Goal: Task Accomplishment & Management: Complete application form

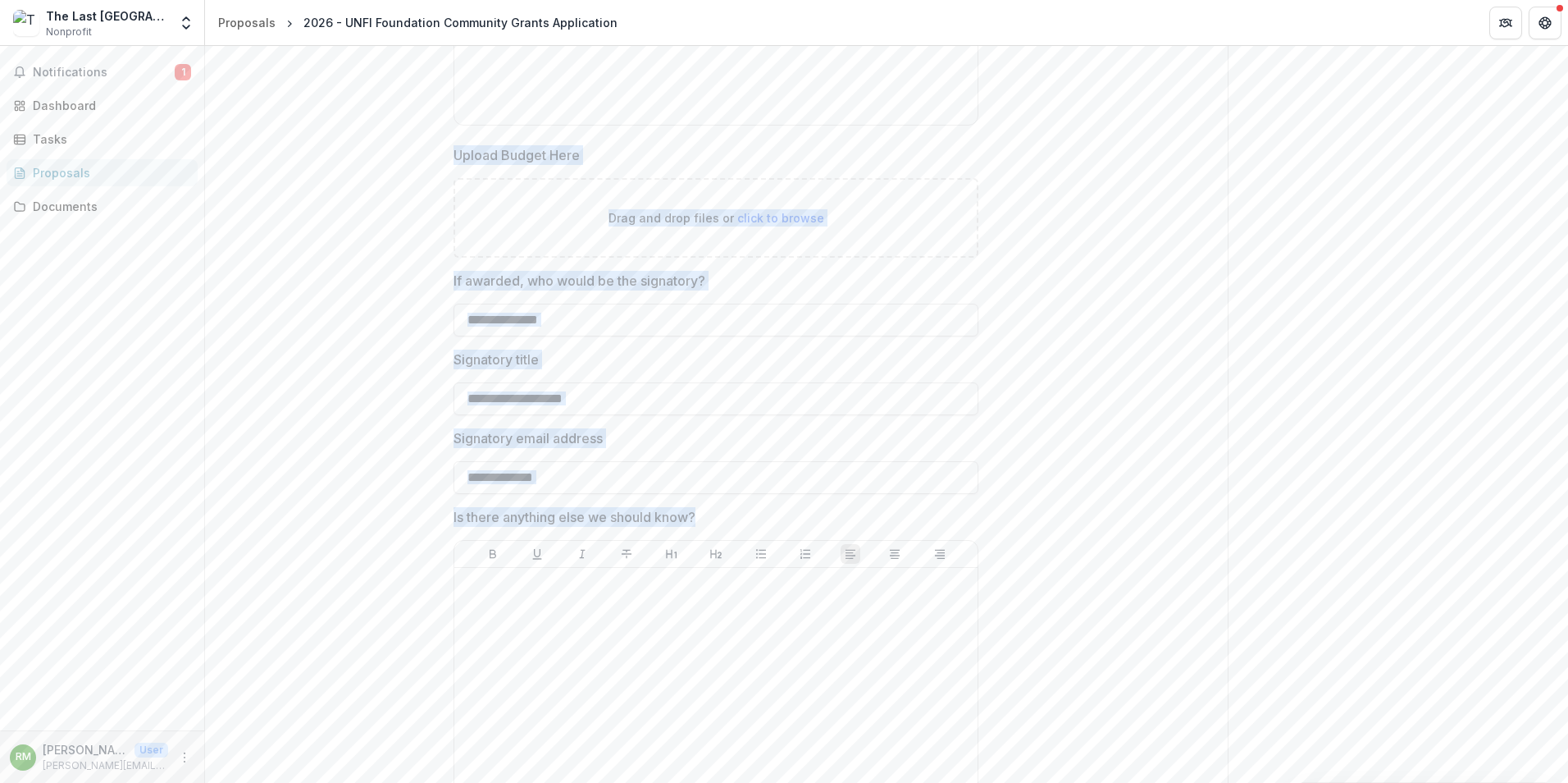
scroll to position [6810, 0]
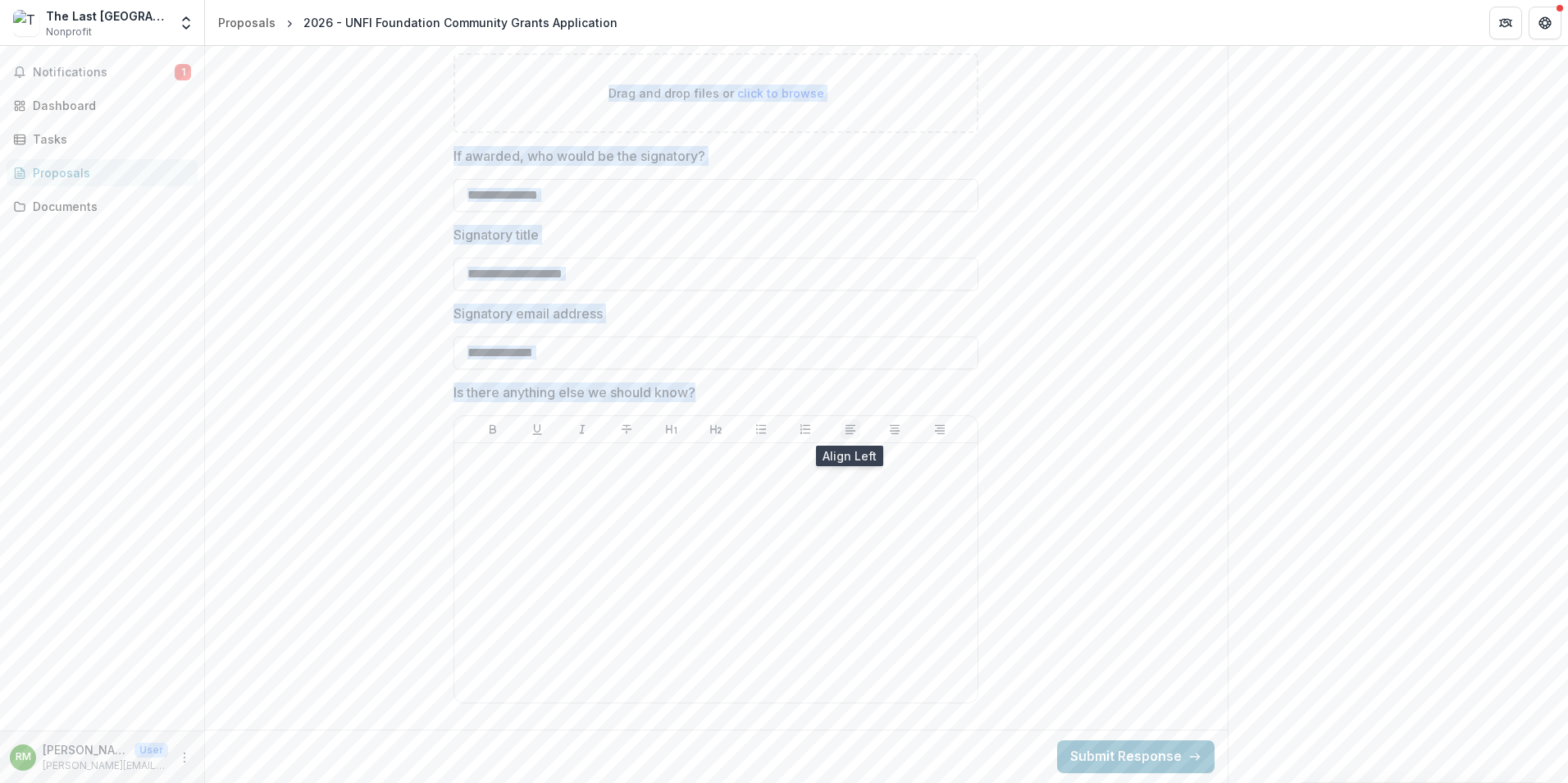
drag, startPoint x: 454, startPoint y: 228, endPoint x: 848, endPoint y: 435, distance: 445.1
copy div "**********"
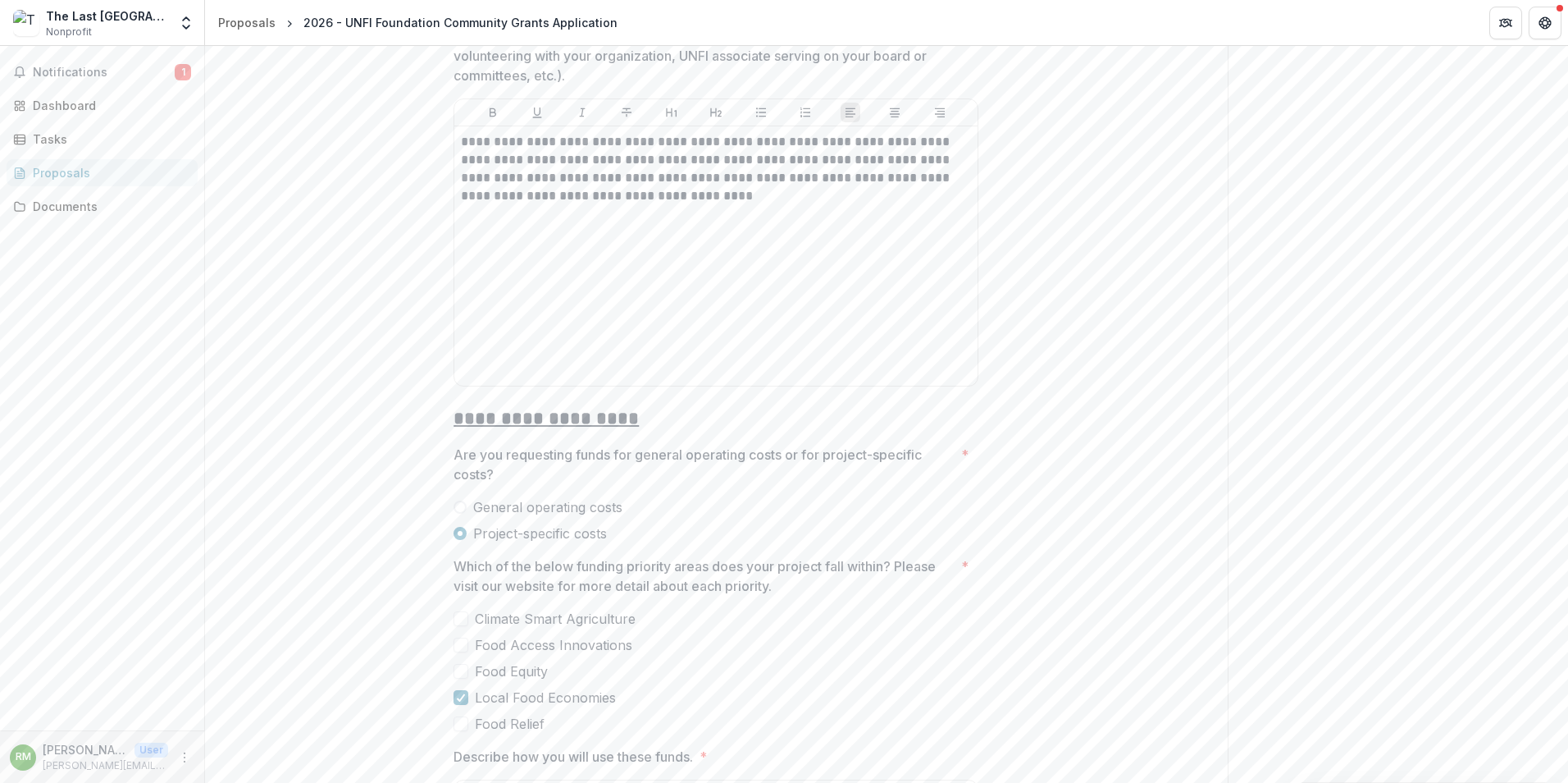
scroll to position [2708, 0]
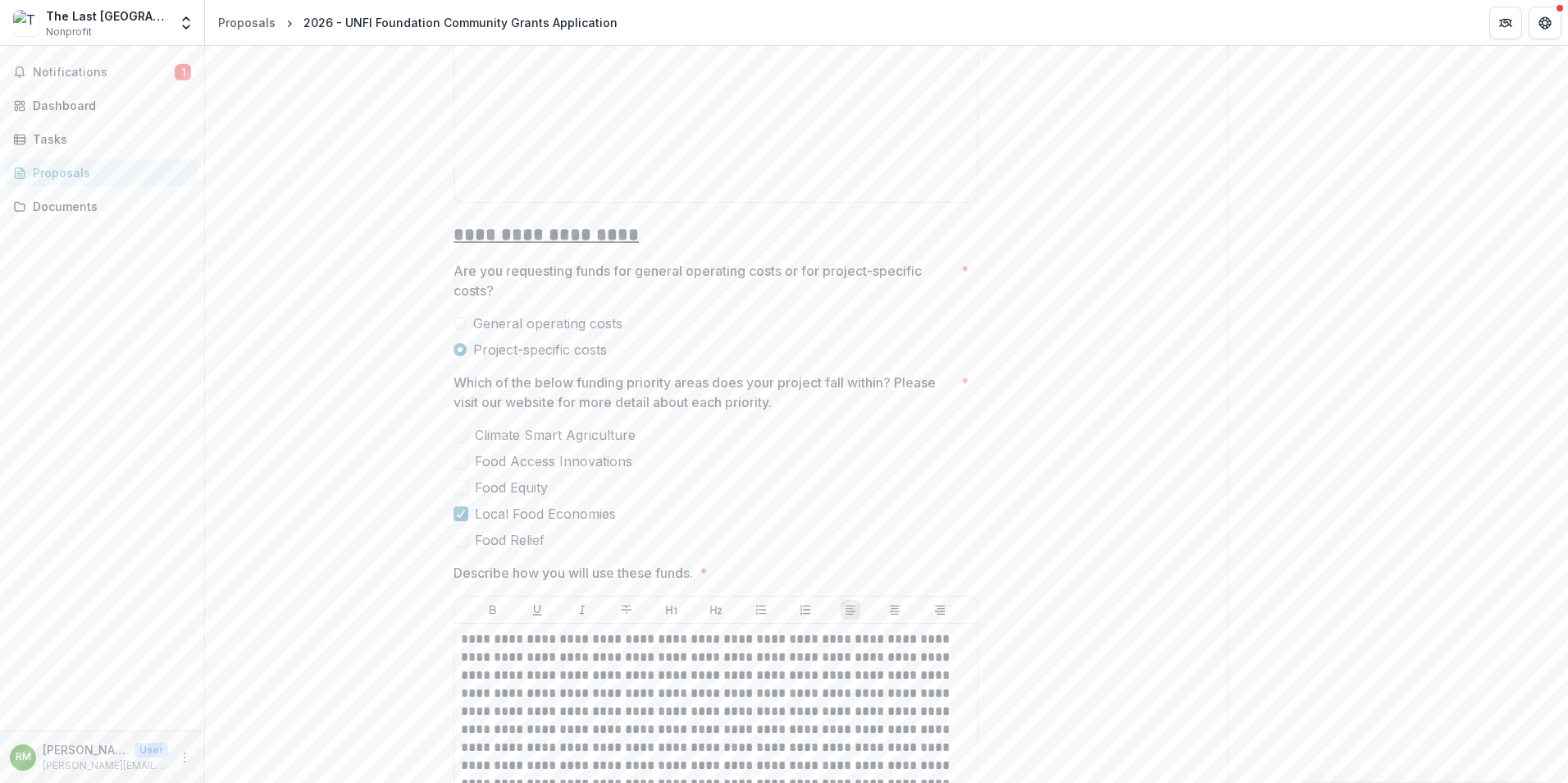
click at [511, 572] on p "Describe how you will use these funds." at bounding box center [573, 572] width 239 height 20
click at [510, 572] on p "Describe how you will use these funds." at bounding box center [573, 572] width 239 height 20
click at [507, 572] on p "Describe how you will use these funds." at bounding box center [573, 572] width 239 height 20
click at [505, 572] on p "Describe how you will use these funds." at bounding box center [573, 572] width 239 height 20
drag, startPoint x: 724, startPoint y: 566, endPoint x: 433, endPoint y: 559, distance: 291.1
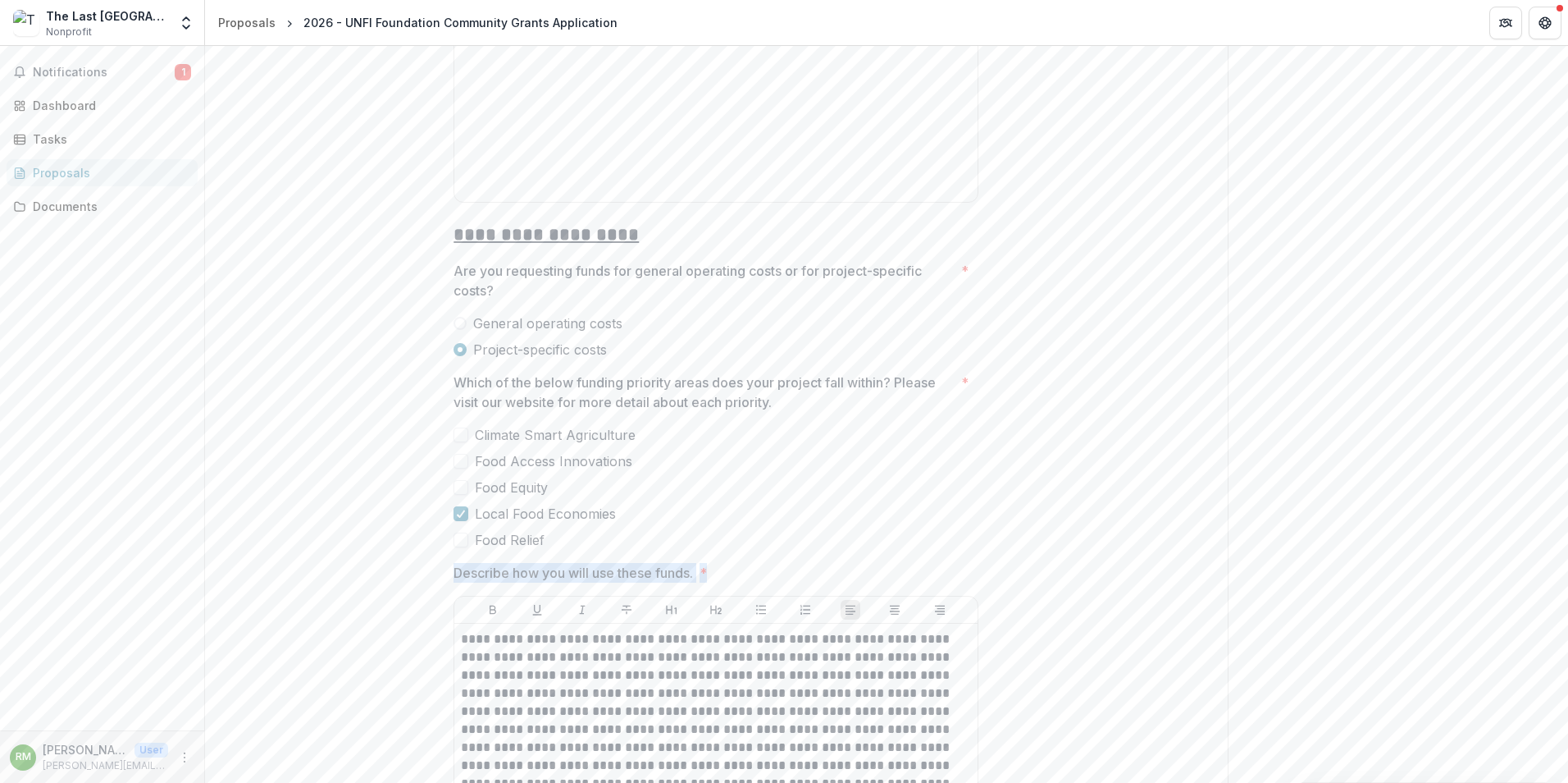
drag, startPoint x: 433, startPoint y: 559, endPoint x: 509, endPoint y: 567, distance: 76.4
copy span "Describe how you will use these funds. *"
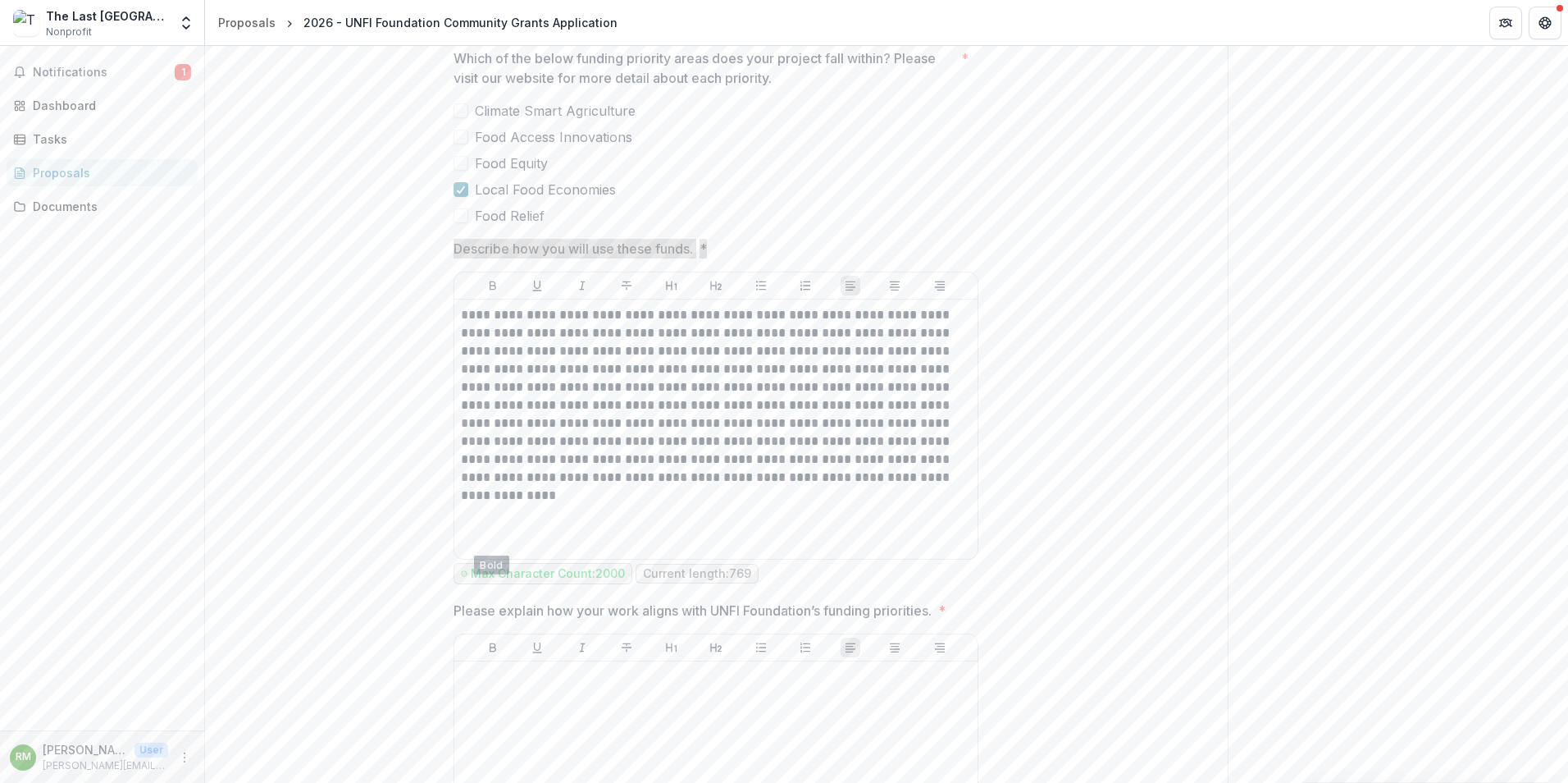
scroll to position [3118, 0]
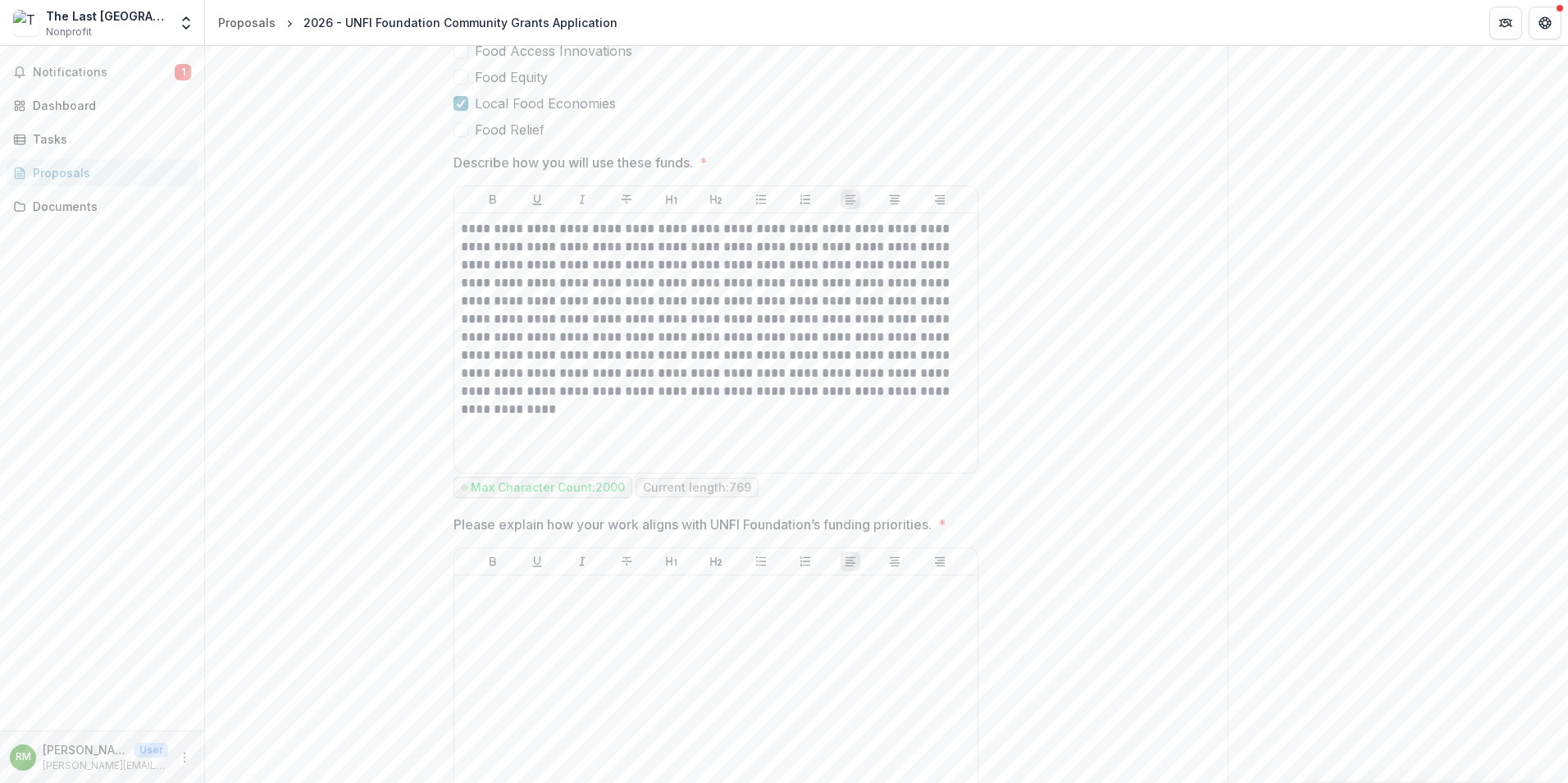
click at [472, 522] on p "Please explain how your work aligns with UNFI Foundation’s funding priorities." at bounding box center [693, 524] width 478 height 20
click at [470, 521] on p "Please explain how your work aligns with UNFI Foundation’s funding priorities." at bounding box center [693, 524] width 478 height 20
drag, startPoint x: 448, startPoint y: 518, endPoint x: 970, endPoint y: 531, distance: 522.2
click at [970, 531] on div "**********" at bounding box center [715, 798] width 551 height 7270
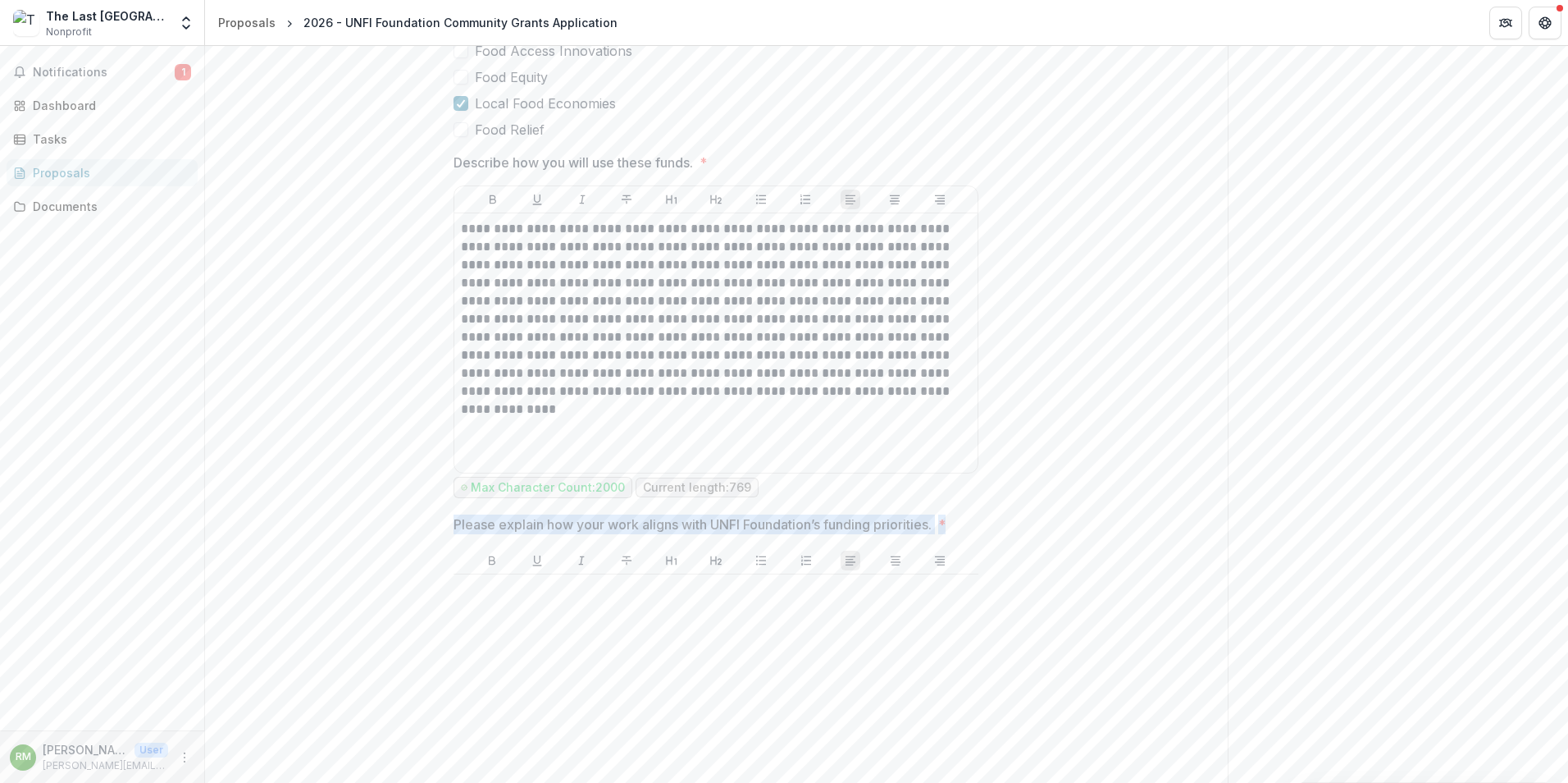
drag, startPoint x: 970, startPoint y: 531, endPoint x: 904, endPoint y: 527, distance: 66.1
copy span "Please explain how your work aligns with UNFI Foundation’s funding priorities. *"
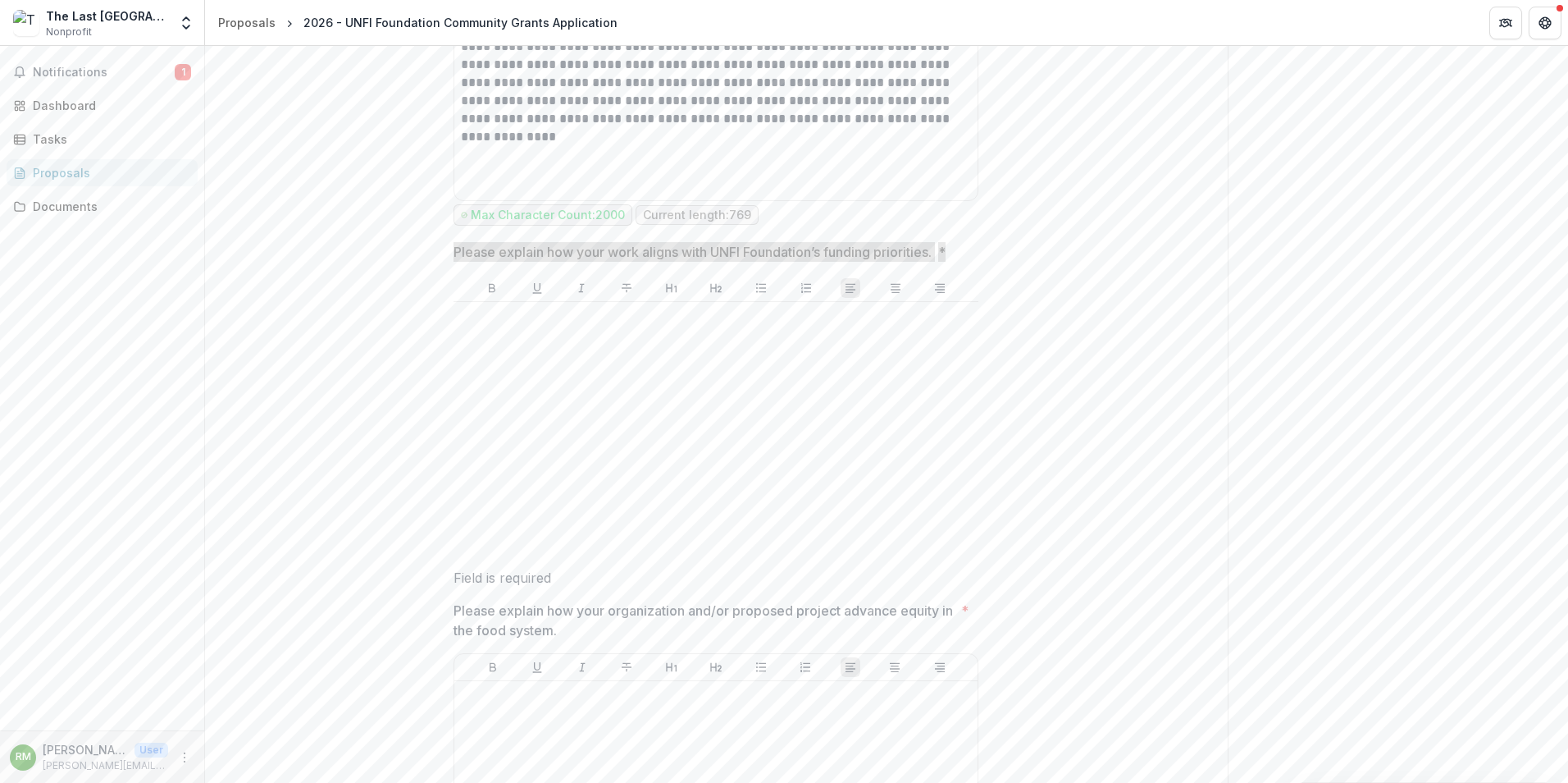
scroll to position [3528, 0]
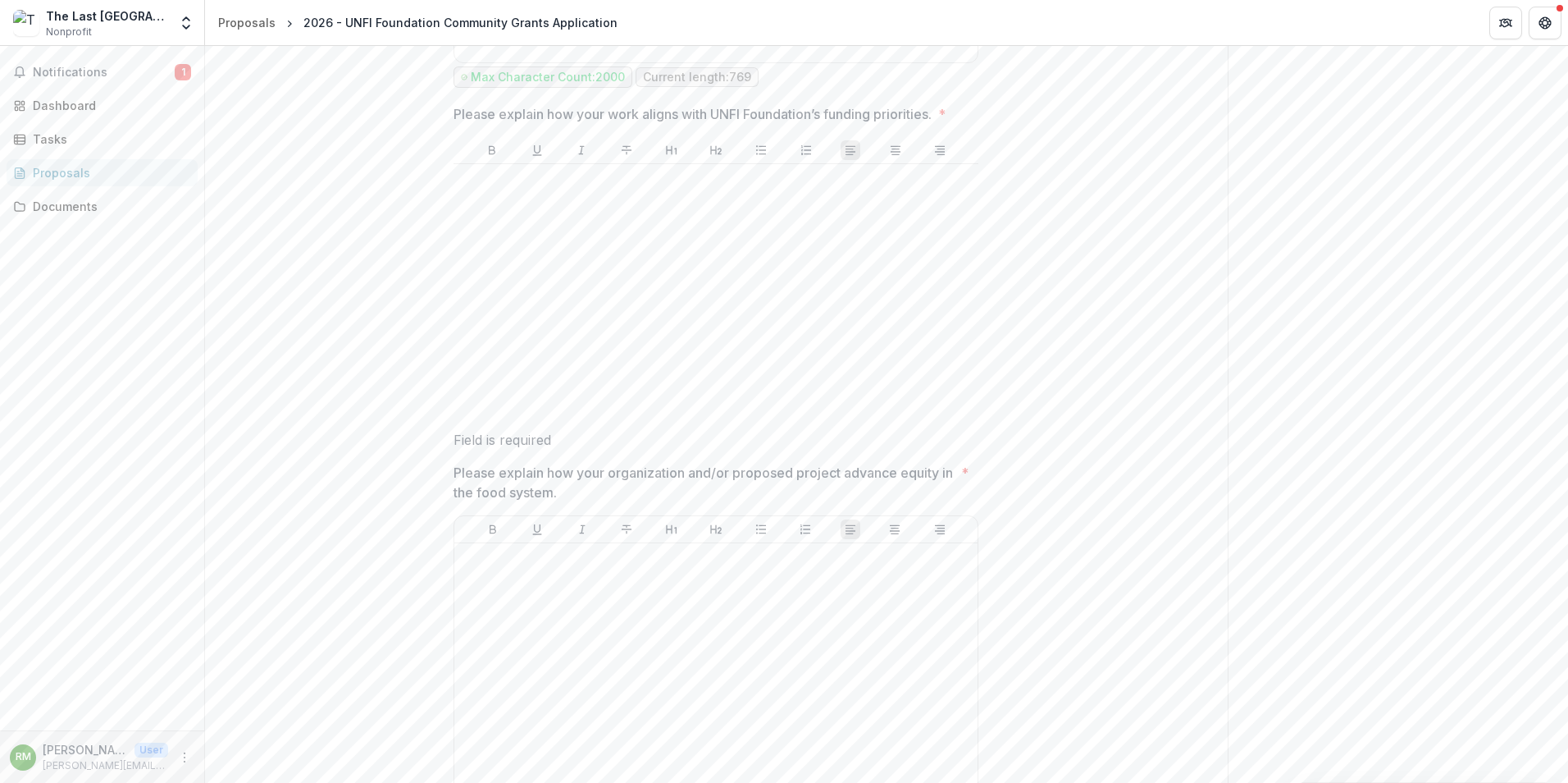
click at [590, 492] on p "Please explain how your organization and/or proposed project advance equity in …" at bounding box center [705, 483] width 501 height 39
drag, startPoint x: 567, startPoint y: 483, endPoint x: 402, endPoint y: 468, distance: 165.7
click at [402, 468] on div "**********" at bounding box center [716, 397] width 1023 height 7288
drag, startPoint x: 402, startPoint y: 468, endPoint x: 483, endPoint y: 485, distance: 82.8
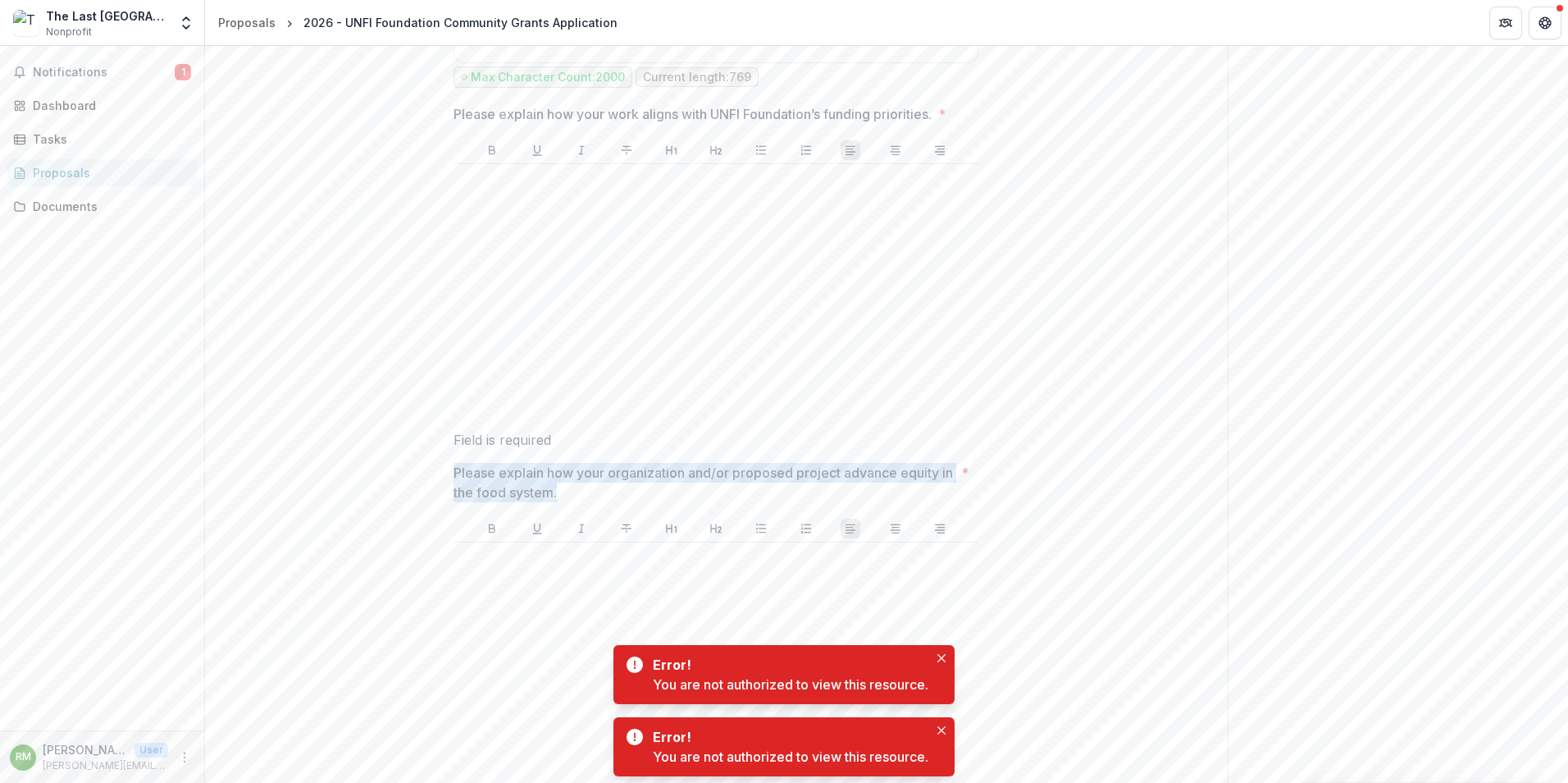
copy p "Please explain how your organization and/or proposed project advance equity in …"
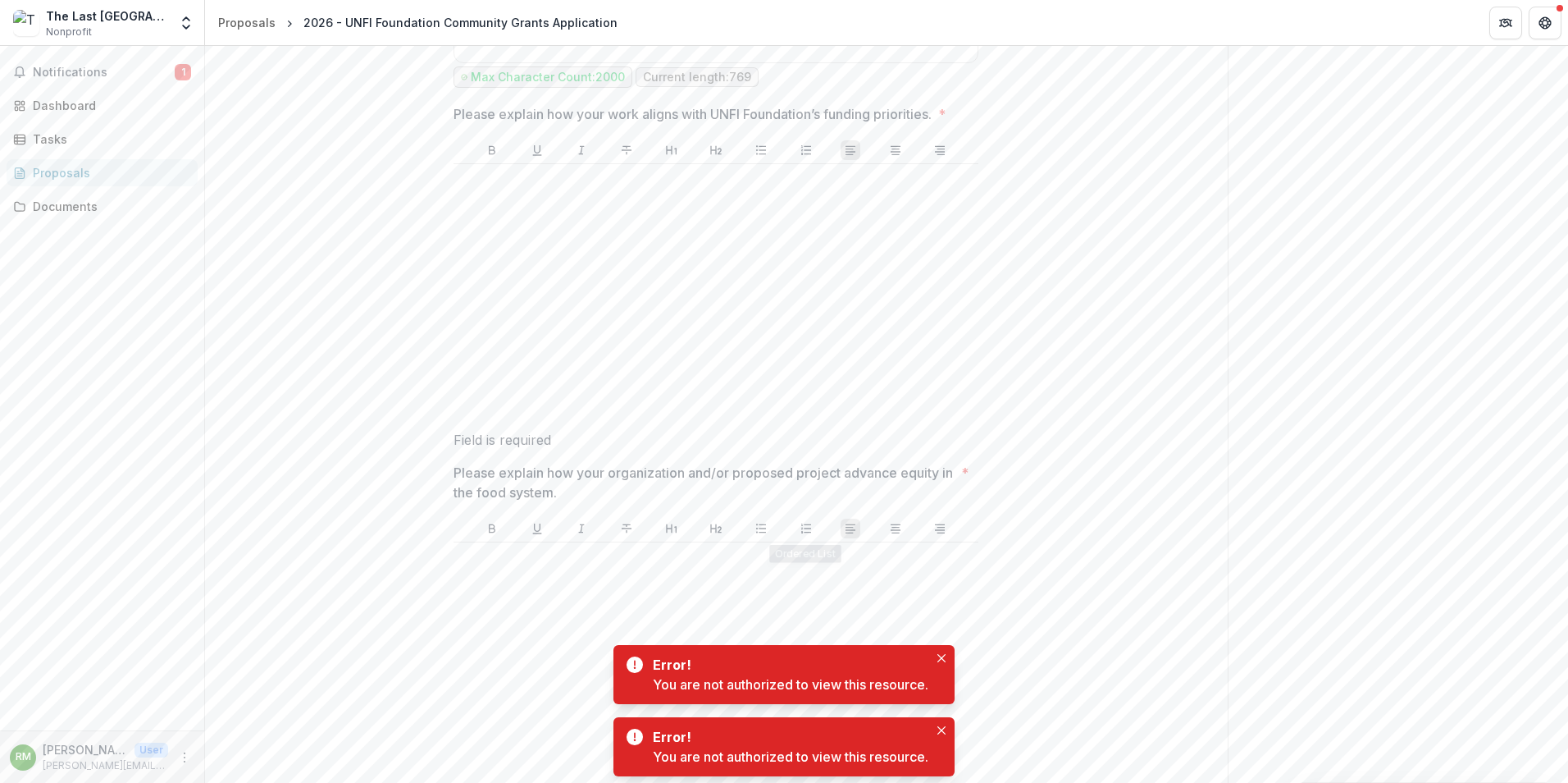
click at [1065, 487] on div "**********" at bounding box center [716, 397] width 1023 height 7288
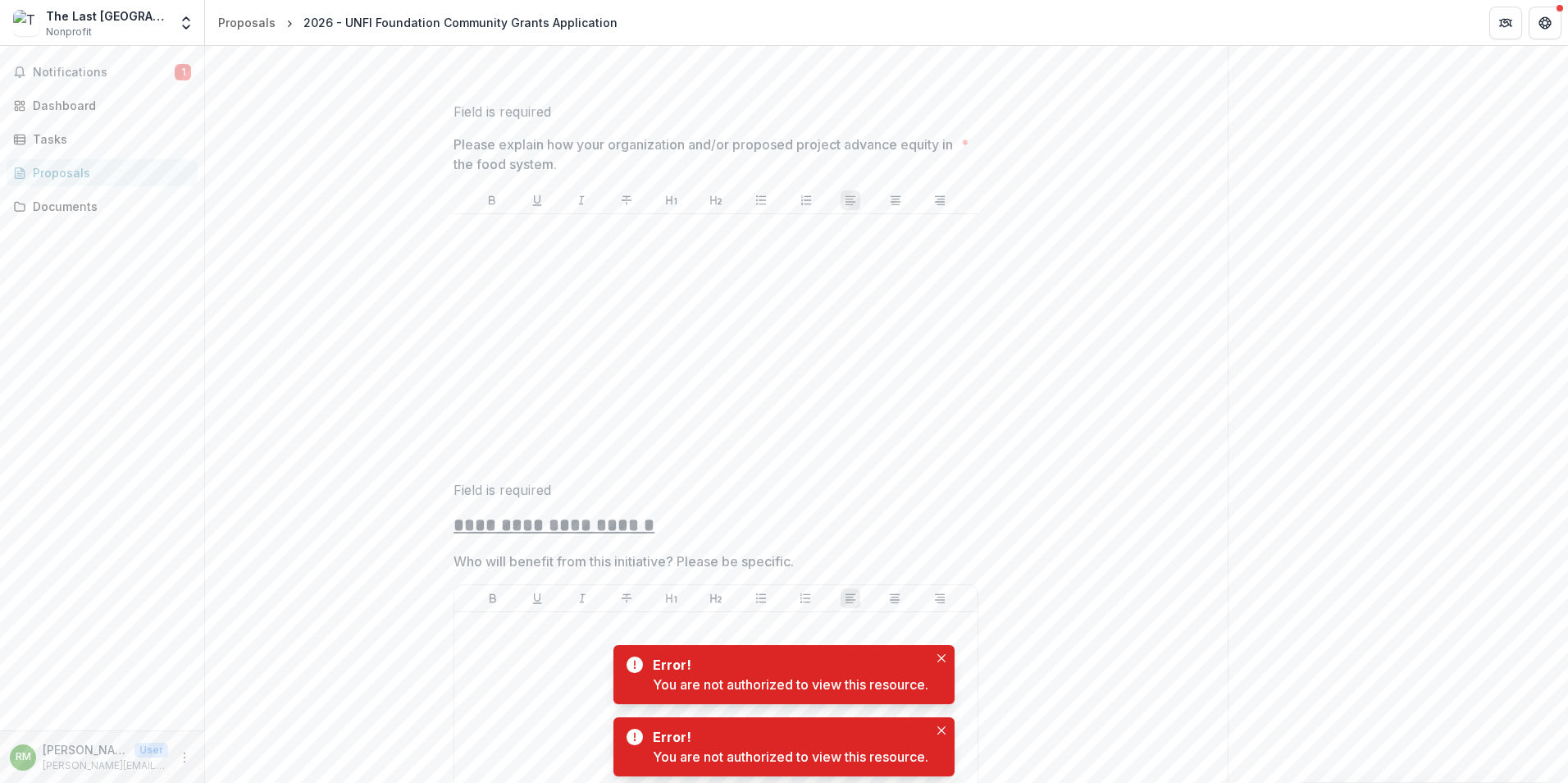
scroll to position [4021, 0]
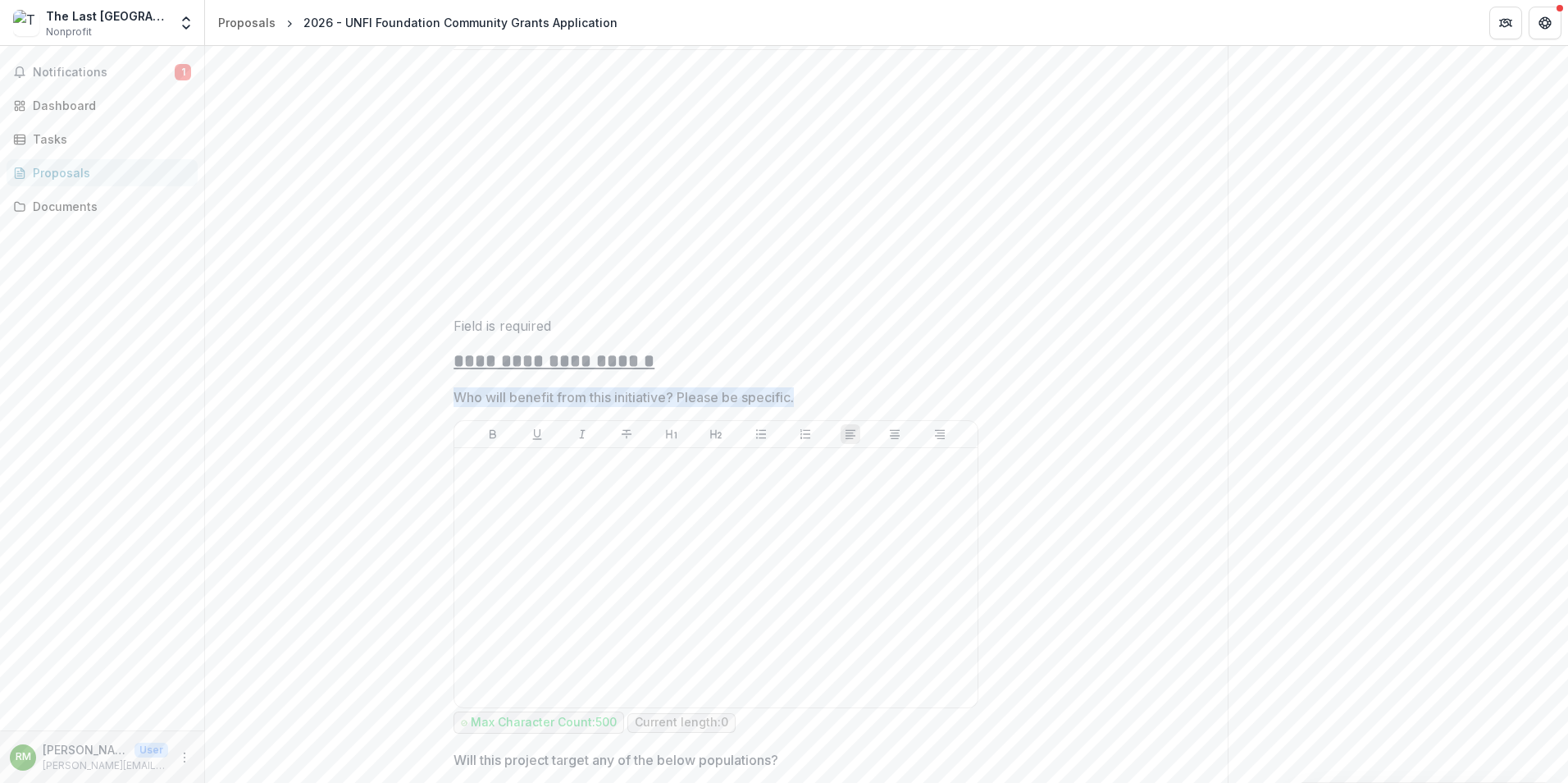
drag, startPoint x: 801, startPoint y: 400, endPoint x: 449, endPoint y: 383, distance: 352.4
drag, startPoint x: 449, startPoint y: 383, endPoint x: 475, endPoint y: 396, distance: 29.1
copy p "Who will benefit from this initiative? Please be specific."
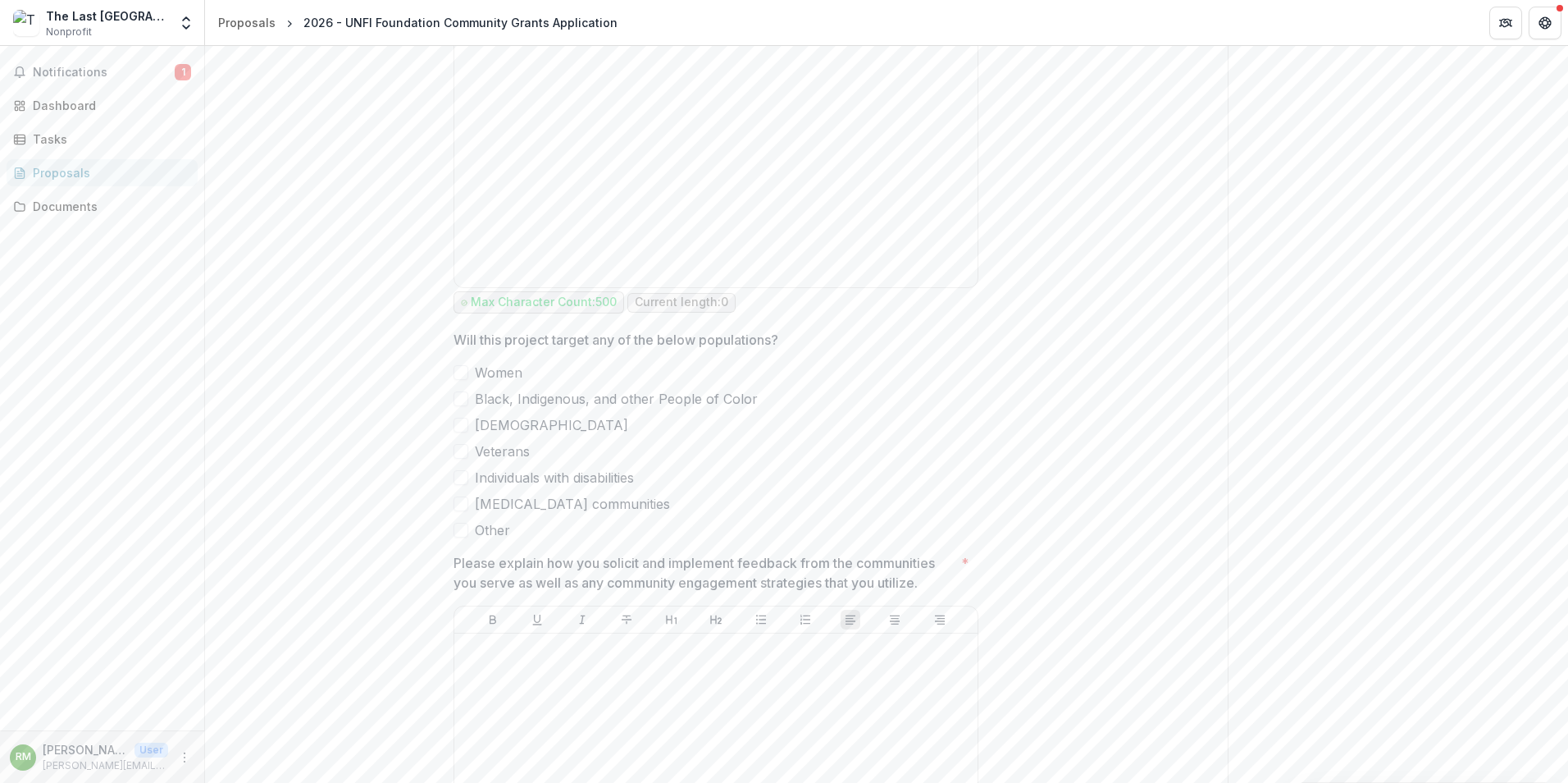
scroll to position [4595, 0]
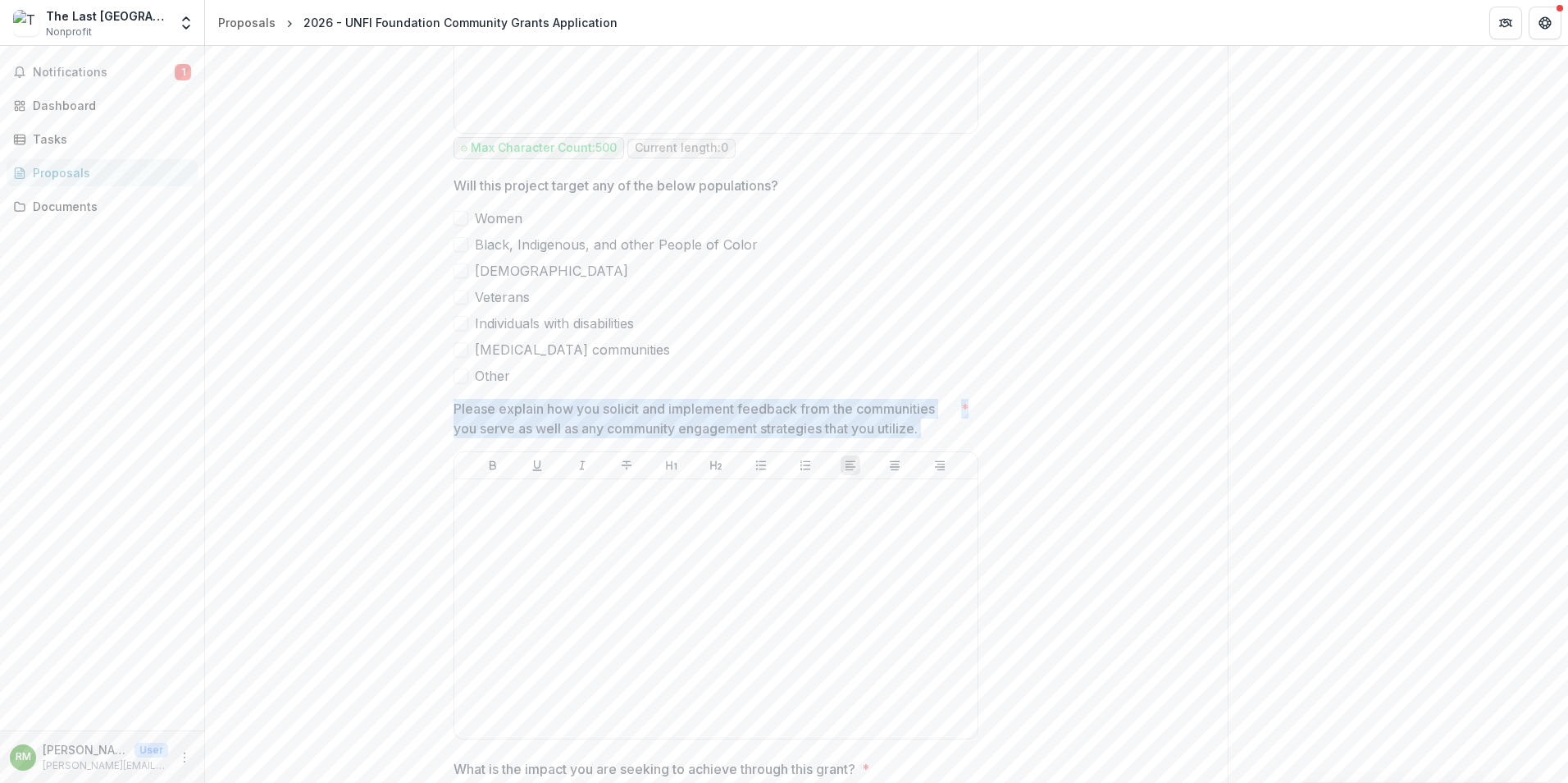
drag, startPoint x: 450, startPoint y: 402, endPoint x: 931, endPoint y: 433, distance: 482.0
drag, startPoint x: 931, startPoint y: 433, endPoint x: 882, endPoint y: 417, distance: 51.5
copy p "Please explain how you solicit and implement feedback from the communities you …"
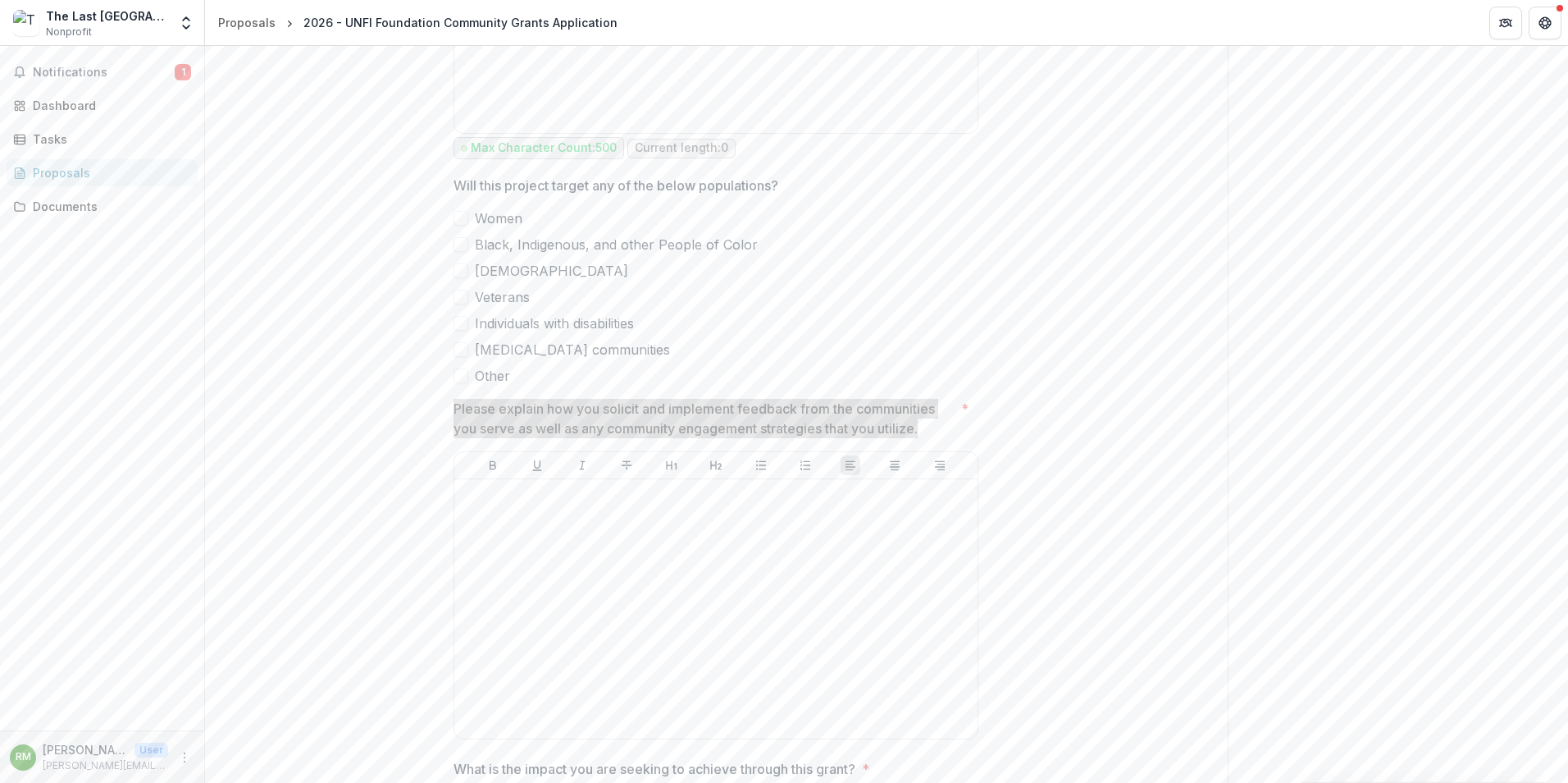
scroll to position [4923, 0]
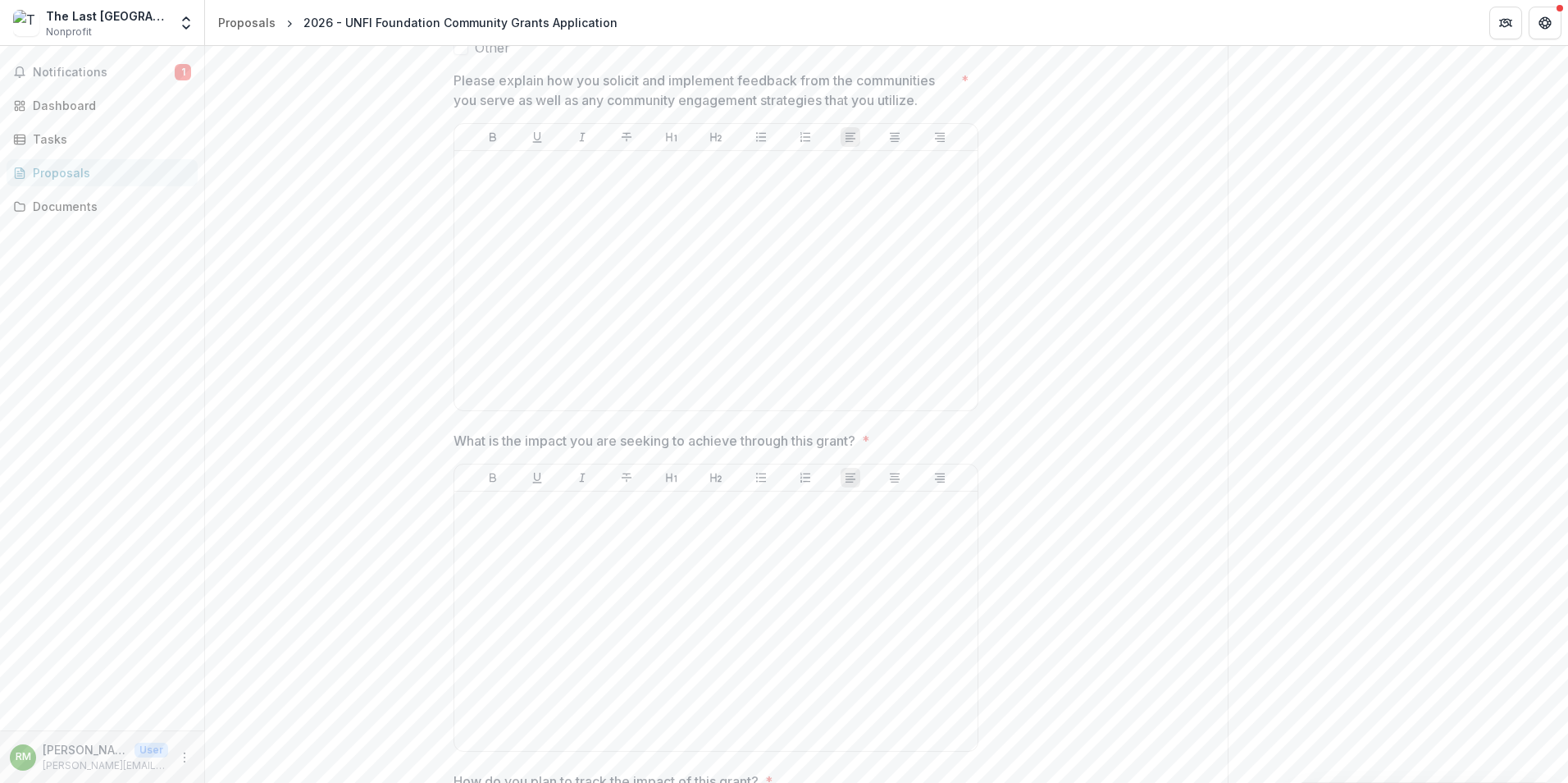
click at [523, 436] on p "What is the impact you are seeking to achieve through this grant?" at bounding box center [655, 441] width 402 height 20
drag, startPoint x: 457, startPoint y: 435, endPoint x: 879, endPoint y: 444, distance: 422.1
click at [879, 444] on span "What is the impact you are seeking to achieve through this grant? *" at bounding box center [711, 441] width 515 height 20
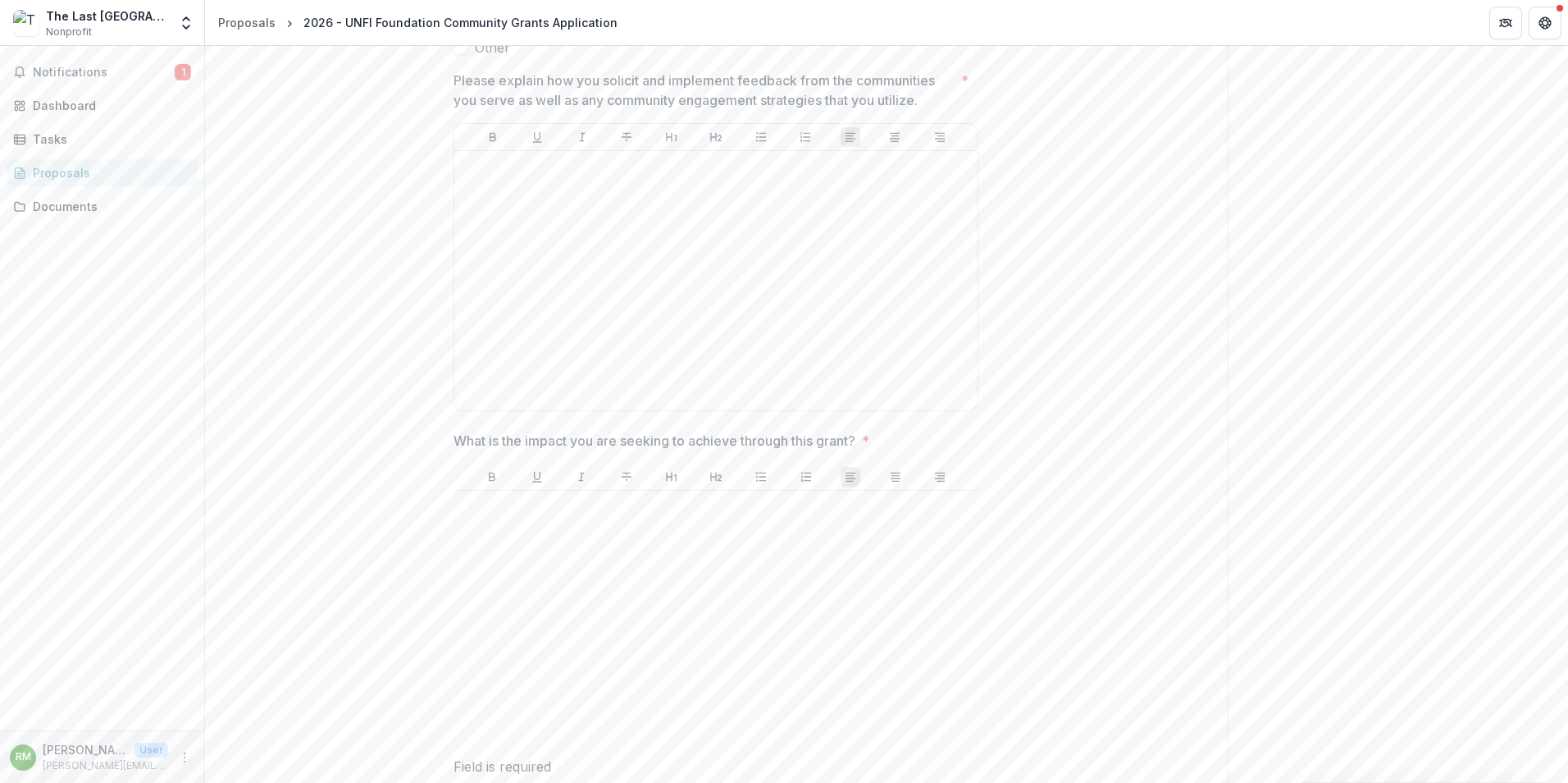
drag, startPoint x: 827, startPoint y: 436, endPoint x: 881, endPoint y: 429, distance: 54.5
drag, startPoint x: 866, startPoint y: 436, endPoint x: 522, endPoint y: 413, distance: 344.8
drag, startPoint x: 522, startPoint y: 413, endPoint x: 532, endPoint y: 430, distance: 19.7
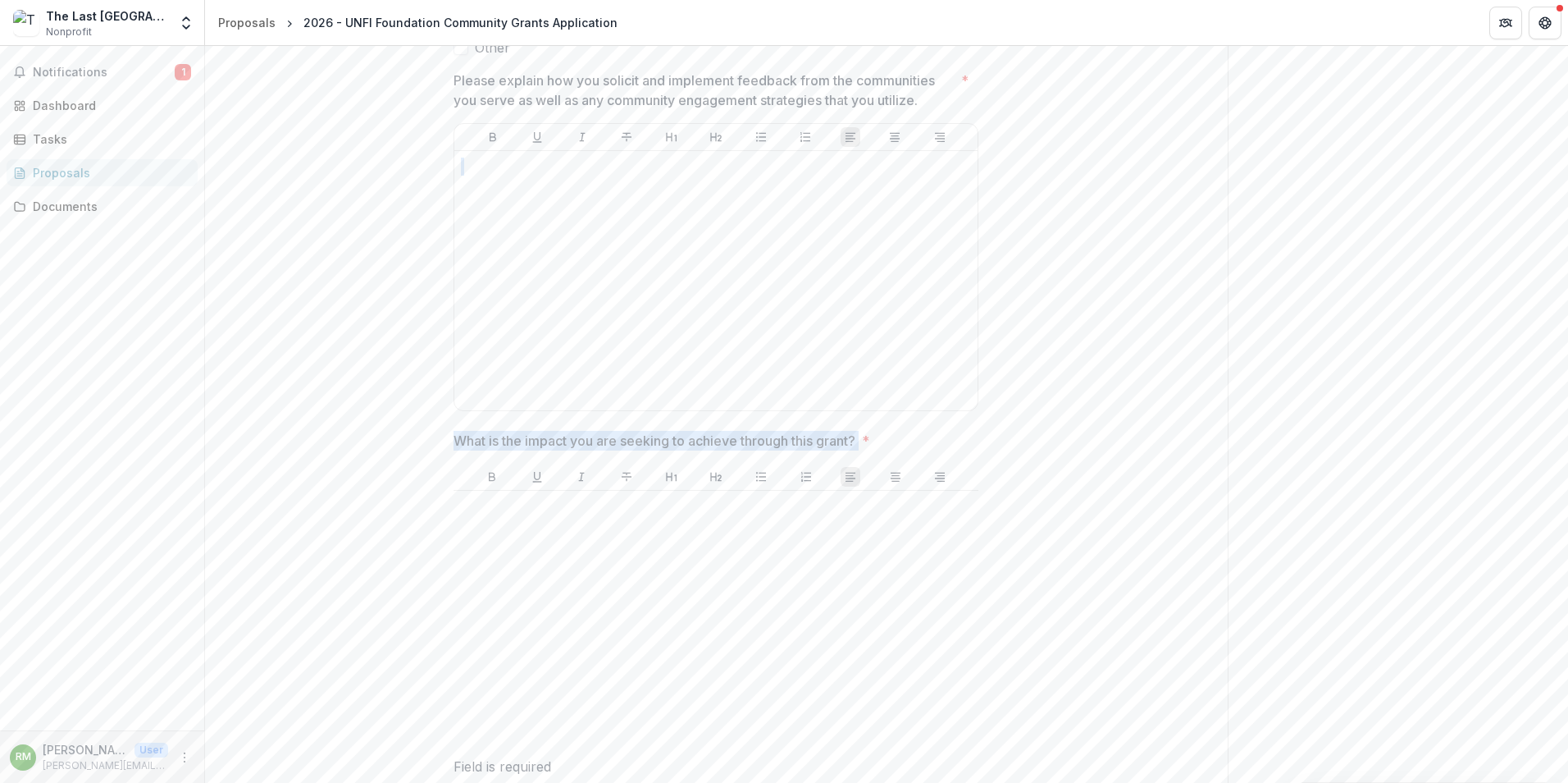
copy div "What is the impact you are seeking to achieve through this grant?"
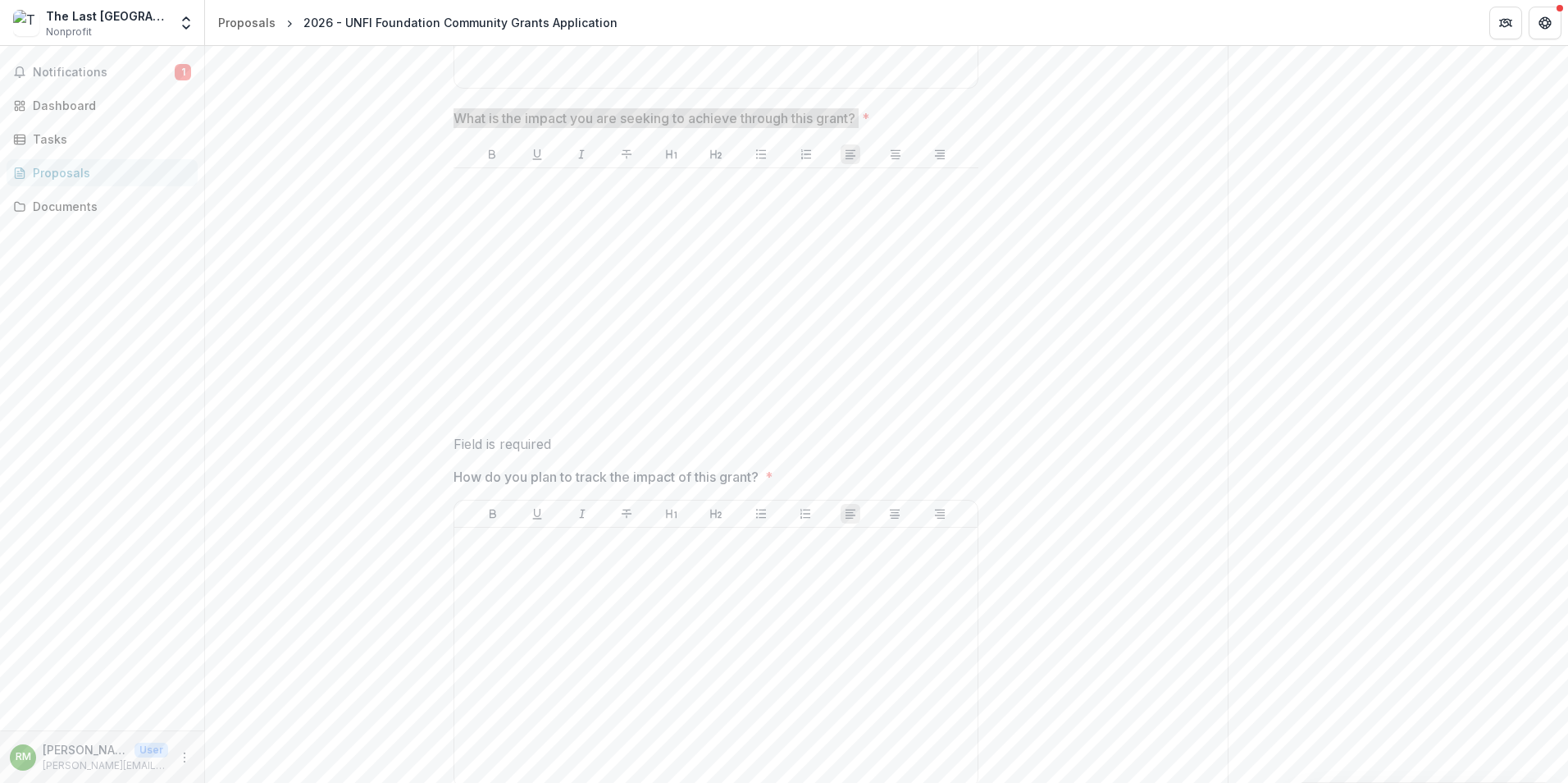
scroll to position [5252, 0]
drag, startPoint x: 693, startPoint y: 460, endPoint x: 446, endPoint y: 469, distance: 247.2
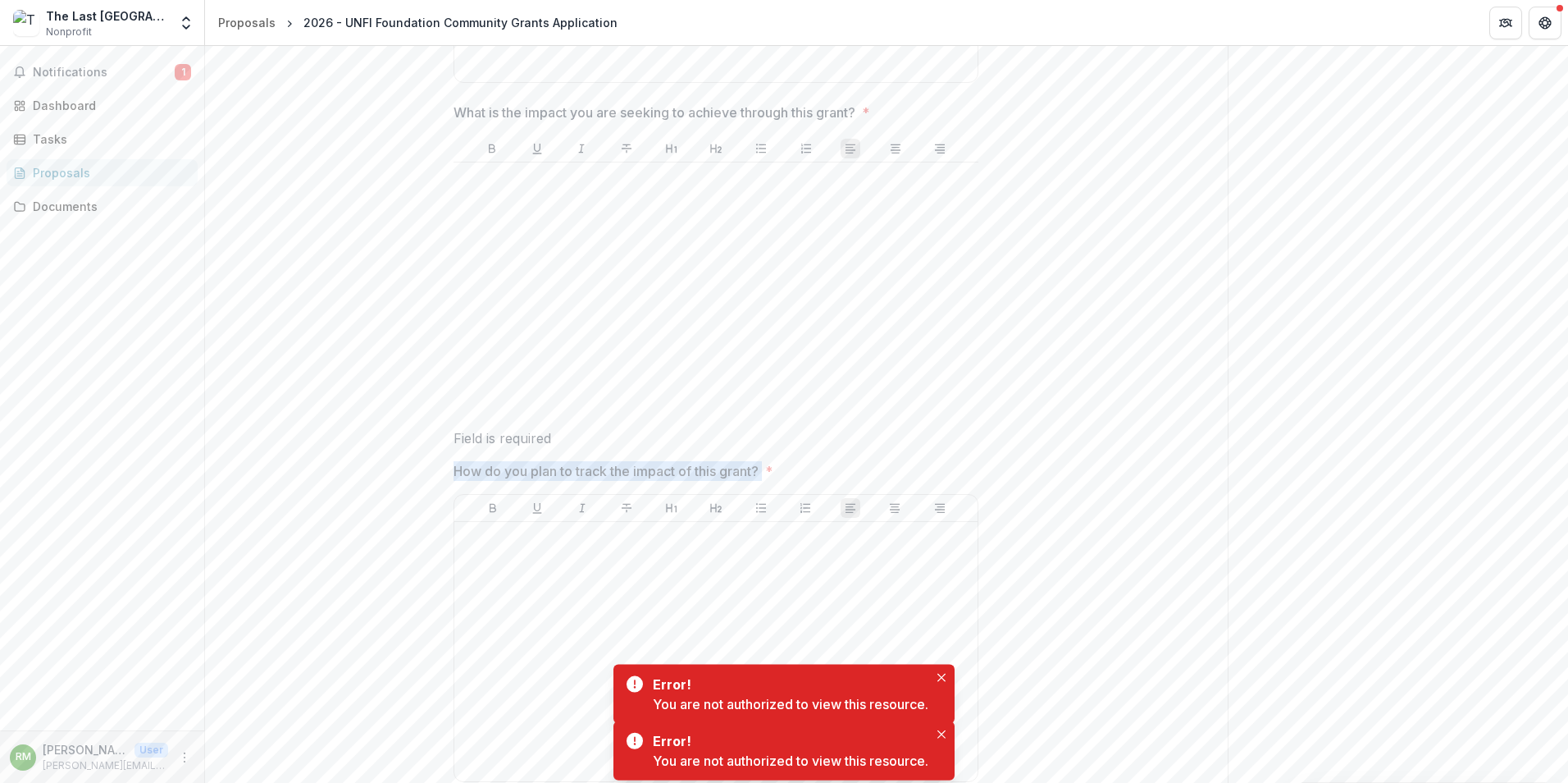
drag, startPoint x: 446, startPoint y: 469, endPoint x: 485, endPoint y: 476, distance: 39.6
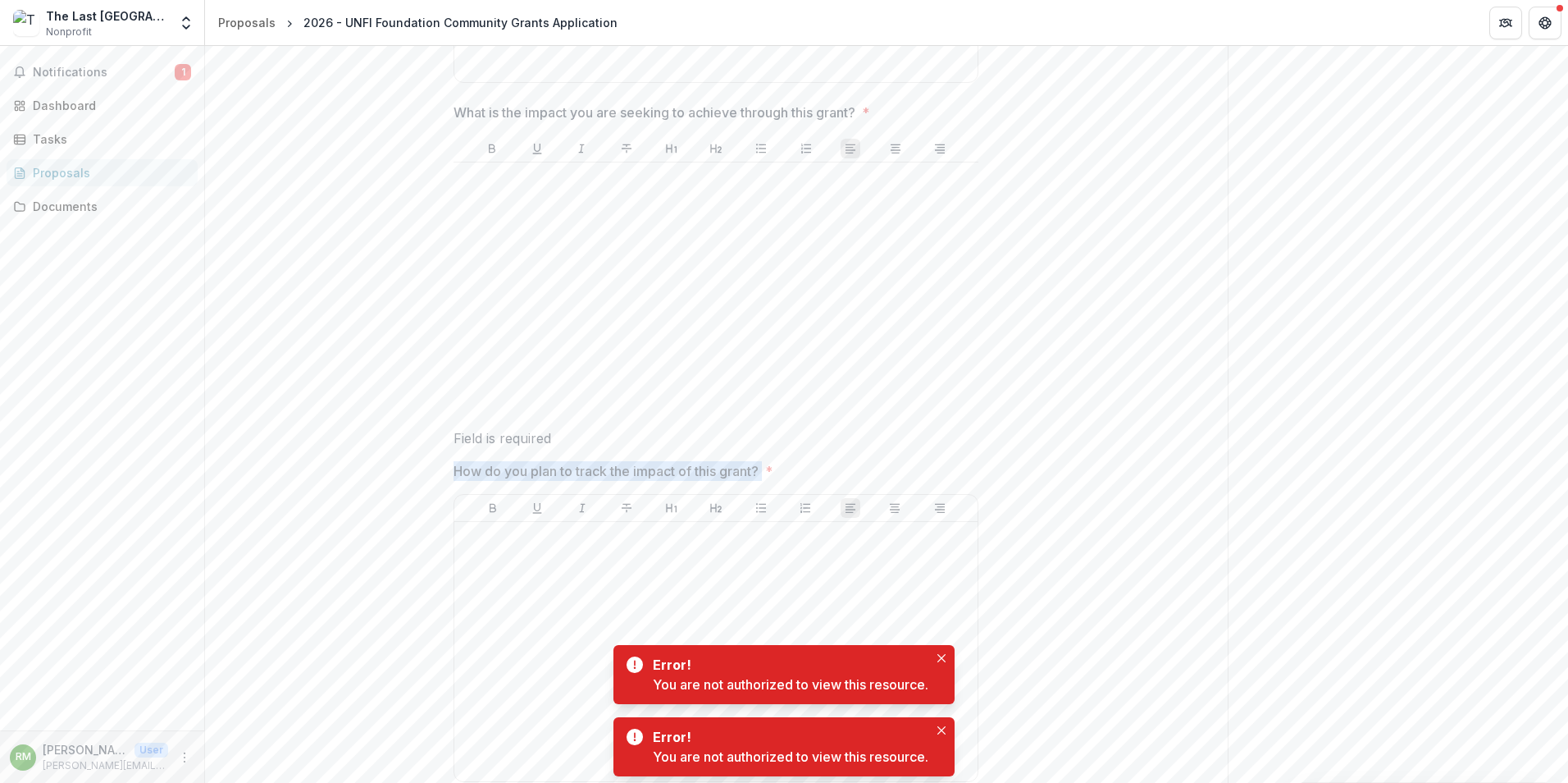
copy p "How do you plan to track the impact of this grant?"
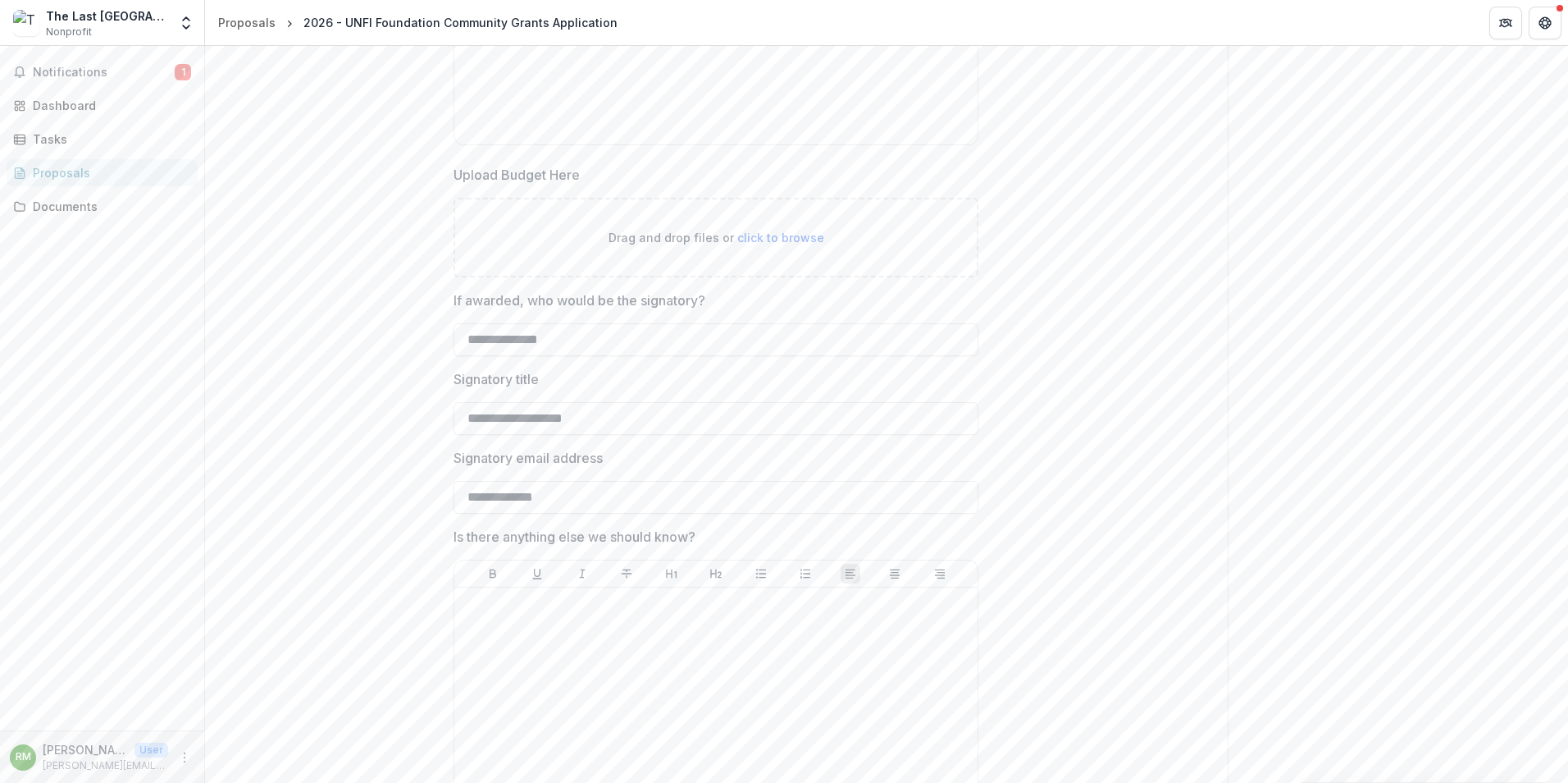
scroll to position [6862, 0]
